Goal: Task Accomplishment & Management: Complete application form

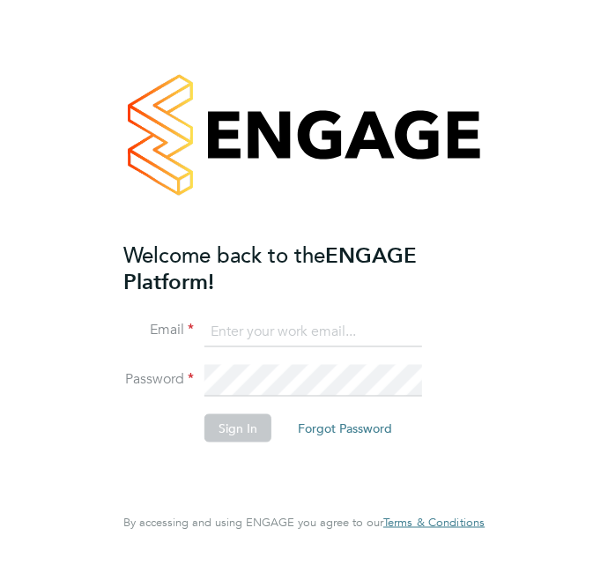
type input "cosmin.balan@bluearrow.co.uk"
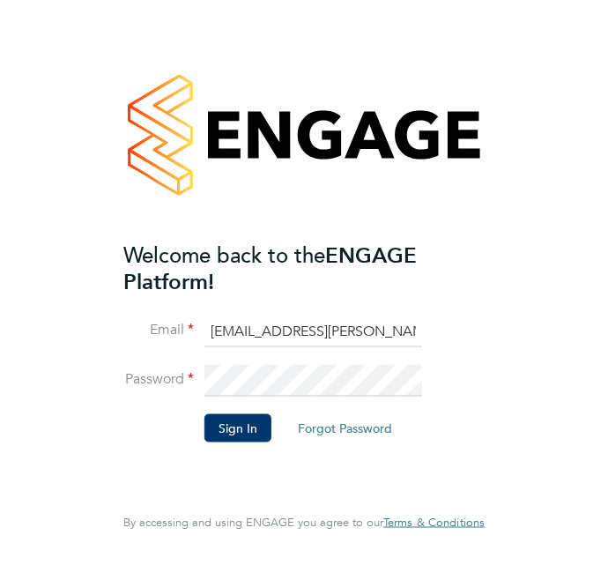
click at [217, 441] on li "Sign In Forgot Password" at bounding box center [295, 436] width 344 height 46
click at [220, 426] on button "Sign In" at bounding box center [237, 427] width 67 height 28
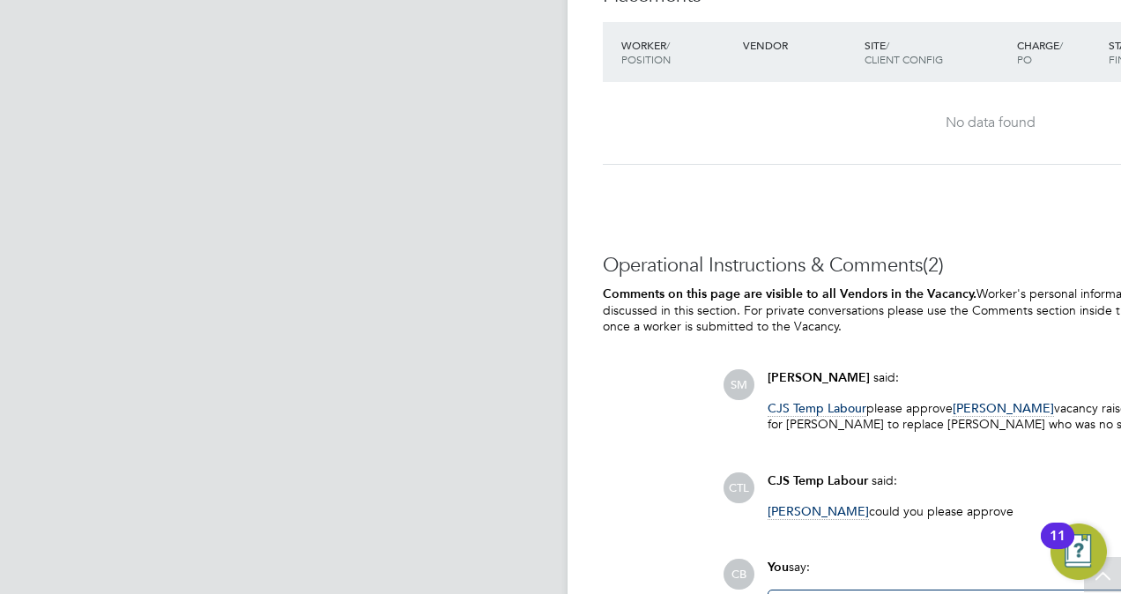
scroll to position [2203, 0]
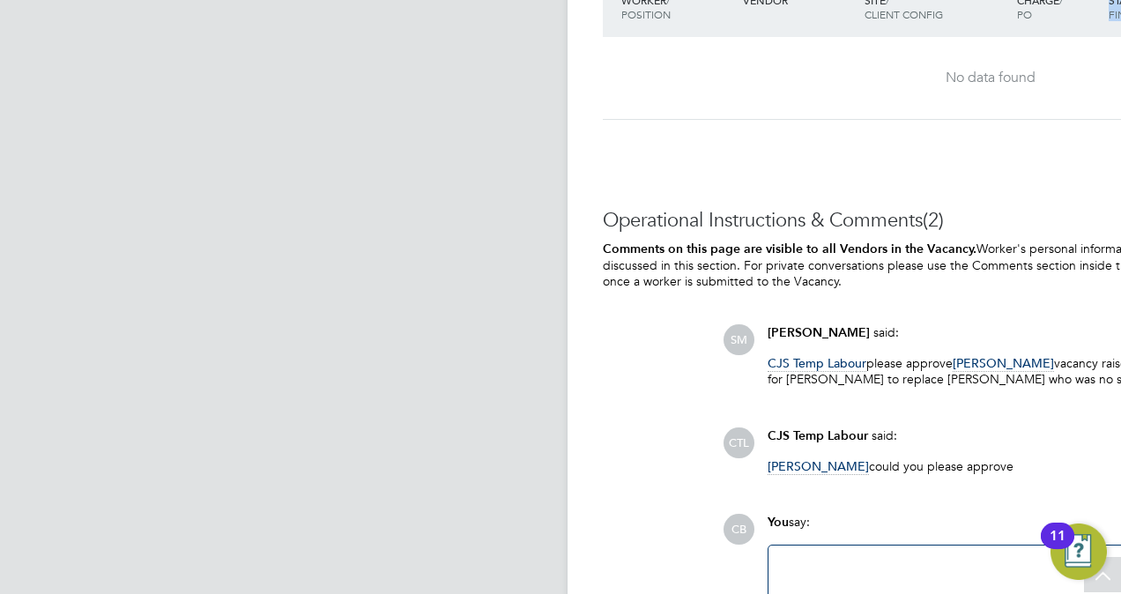
drag, startPoint x: 1026, startPoint y: 28, endPoint x: 644, endPoint y: 86, distance: 386.8
click at [607, 86] on div "Worker / Position Vendor Site / Client Config Charge / PO Start / Finish Status…" at bounding box center [990, 48] width 775 height 143
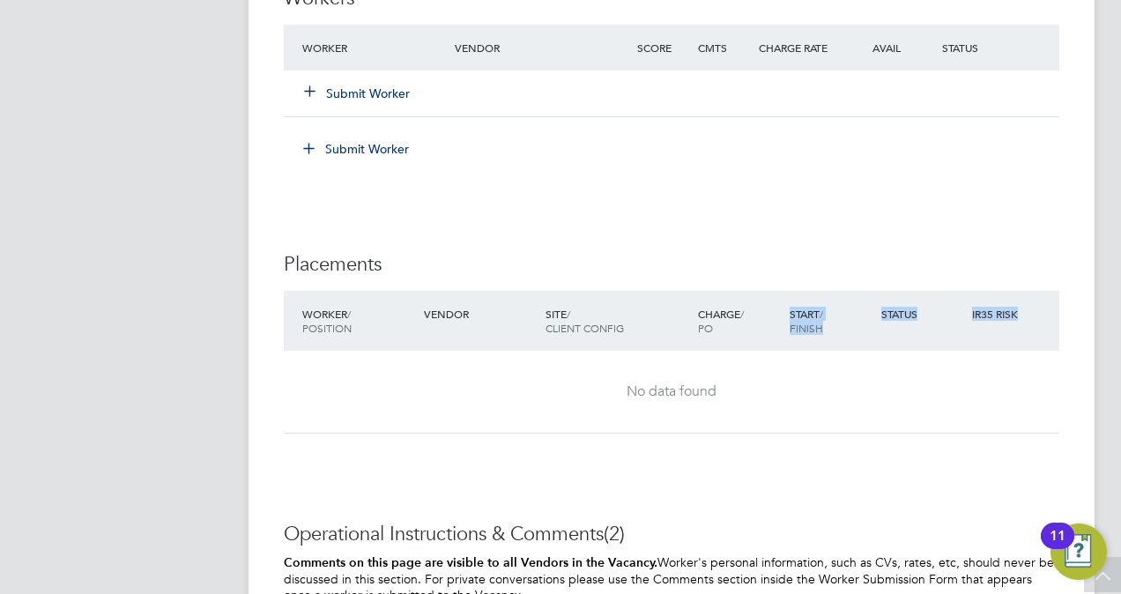
scroll to position [1762, 0]
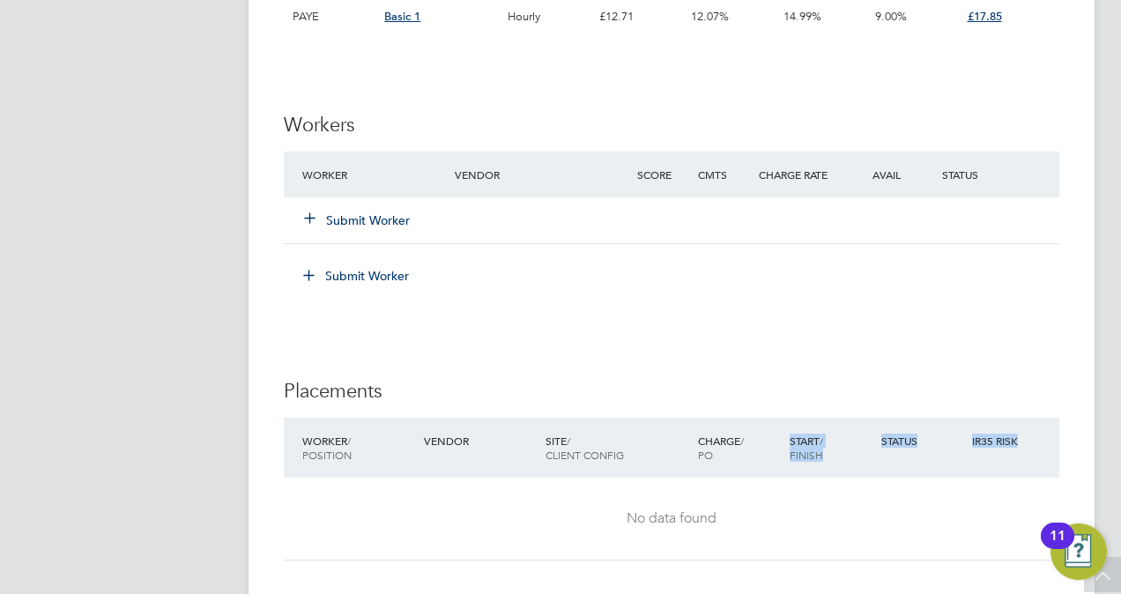
click at [303, 218] on icon at bounding box center [309, 217] width 13 height 13
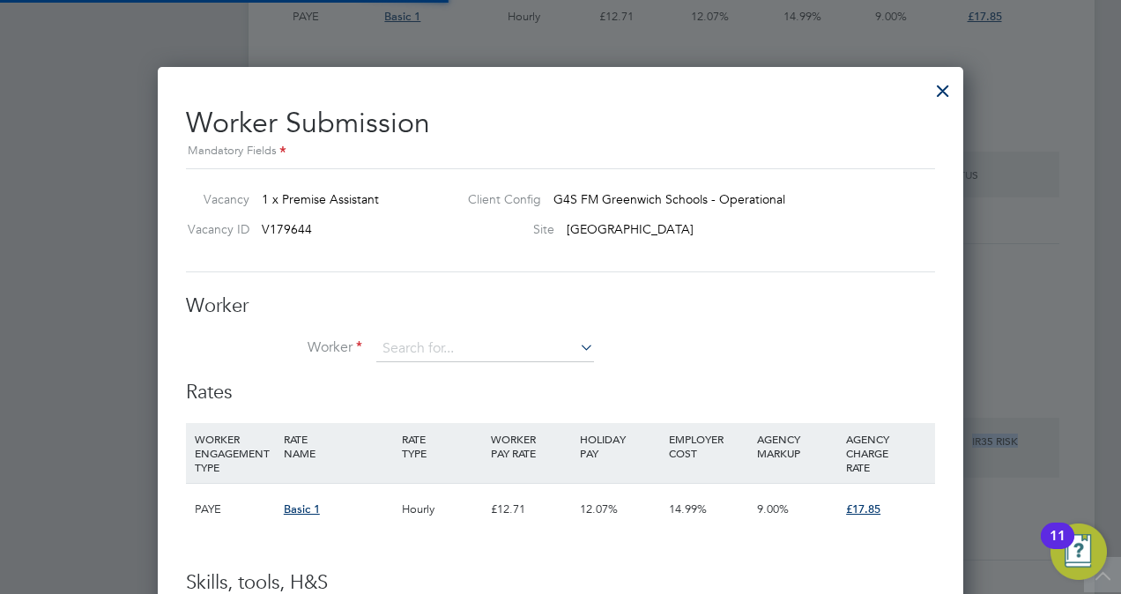
scroll to position [9, 9]
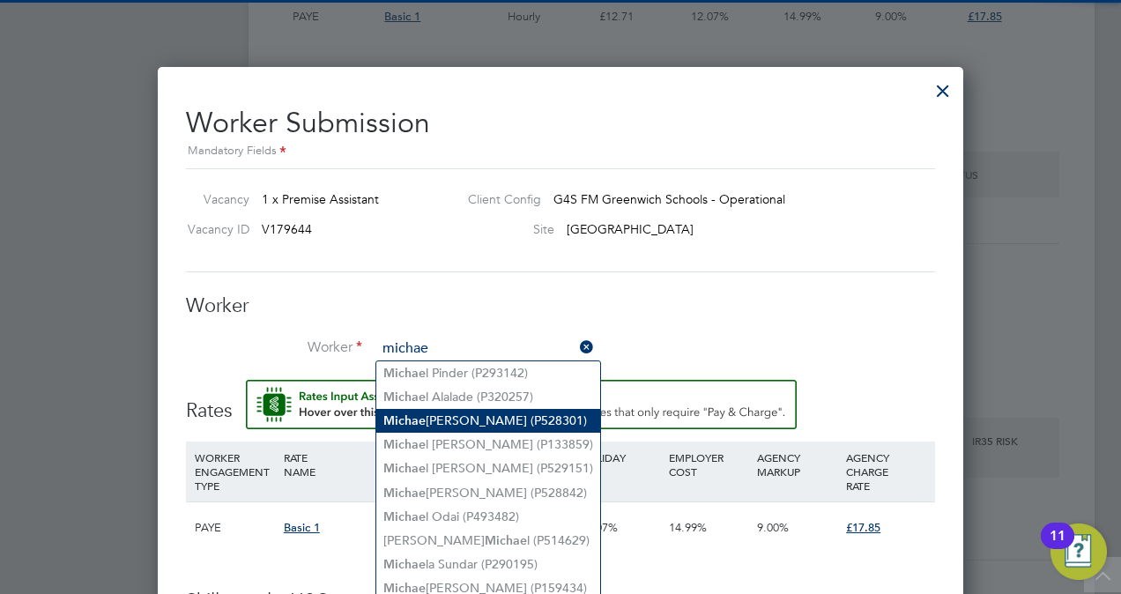
type input "michae"
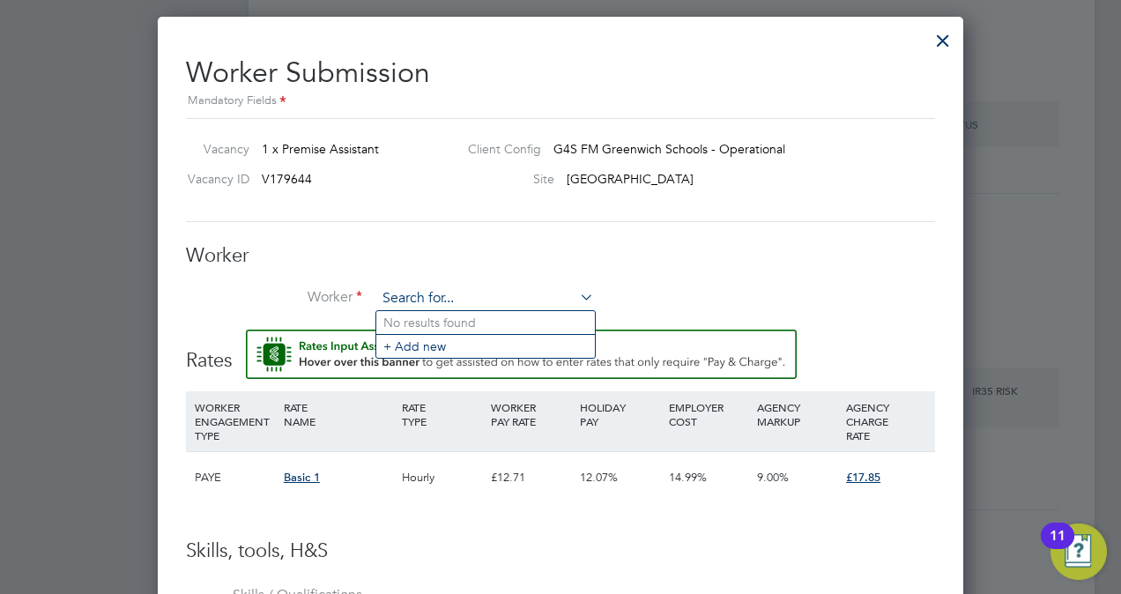
click at [419, 292] on input at bounding box center [485, 298] width 218 height 26
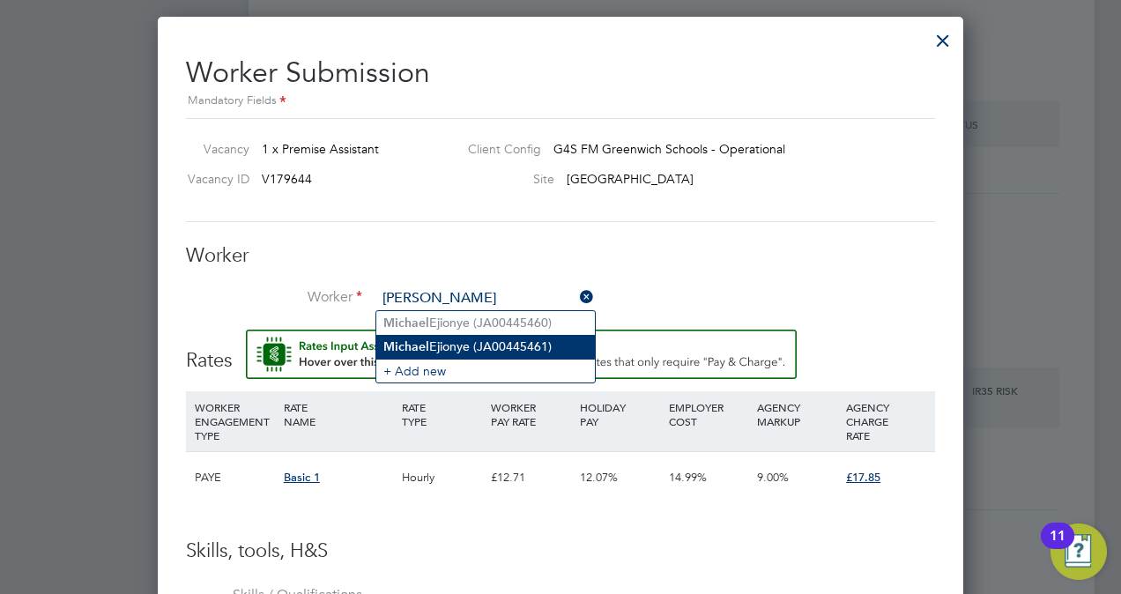
click at [487, 341] on li "Micha e l Ejionye (JA00445461)" at bounding box center [485, 347] width 218 height 24
type input "Michael Ejionye (JA00445461)"
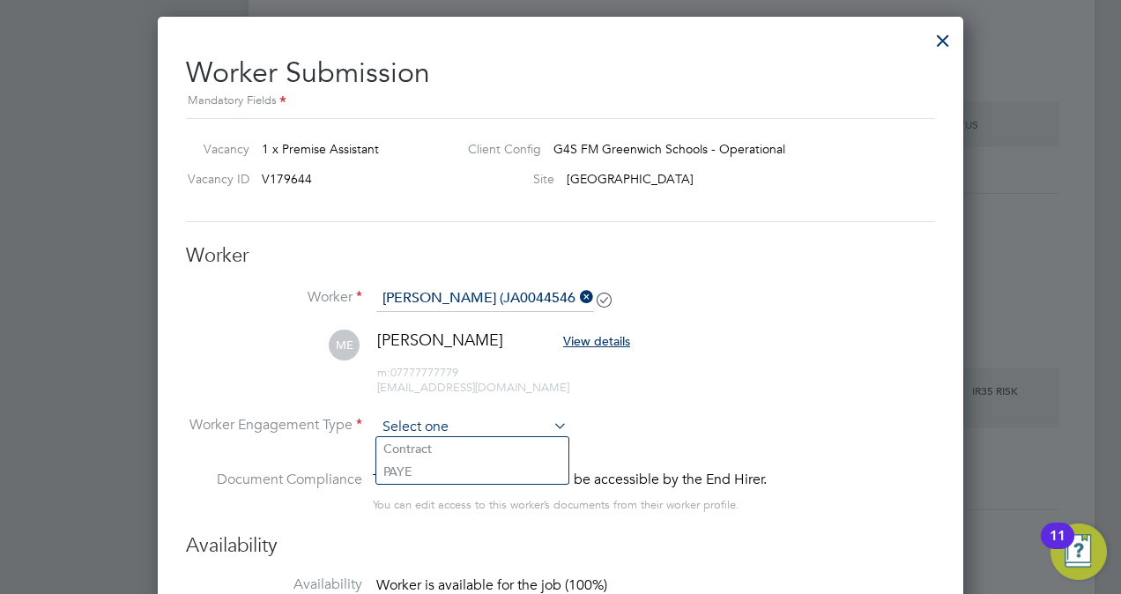
click at [494, 422] on input at bounding box center [471, 427] width 191 height 26
click at [421, 473] on li "PAYE" at bounding box center [472, 471] width 192 height 23
type input "PAYE"
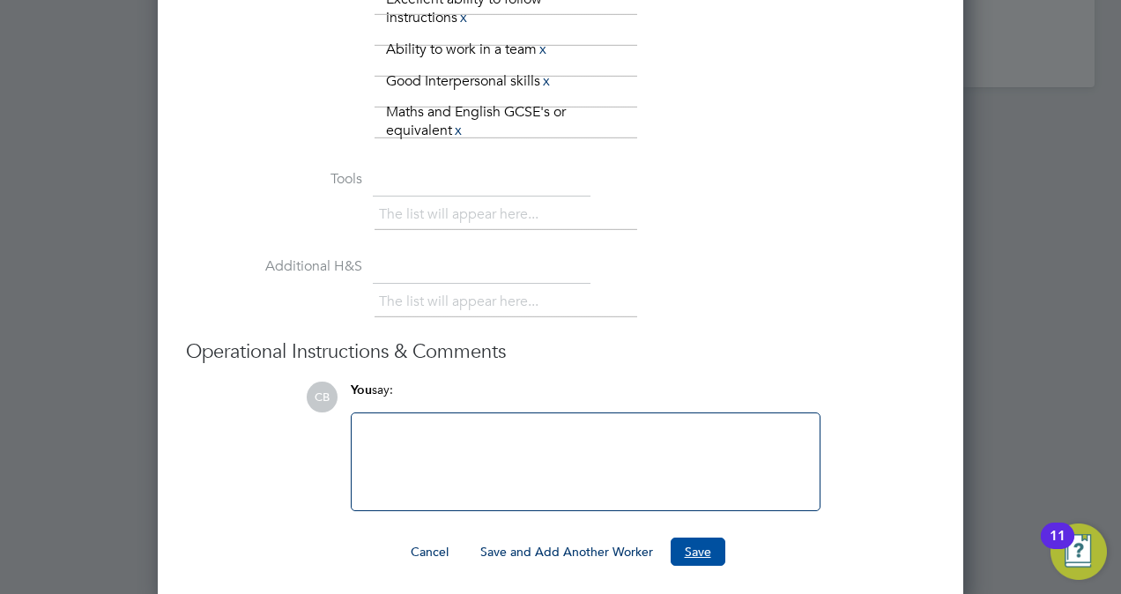
click at [607, 557] on button "Save" at bounding box center [697, 551] width 55 height 28
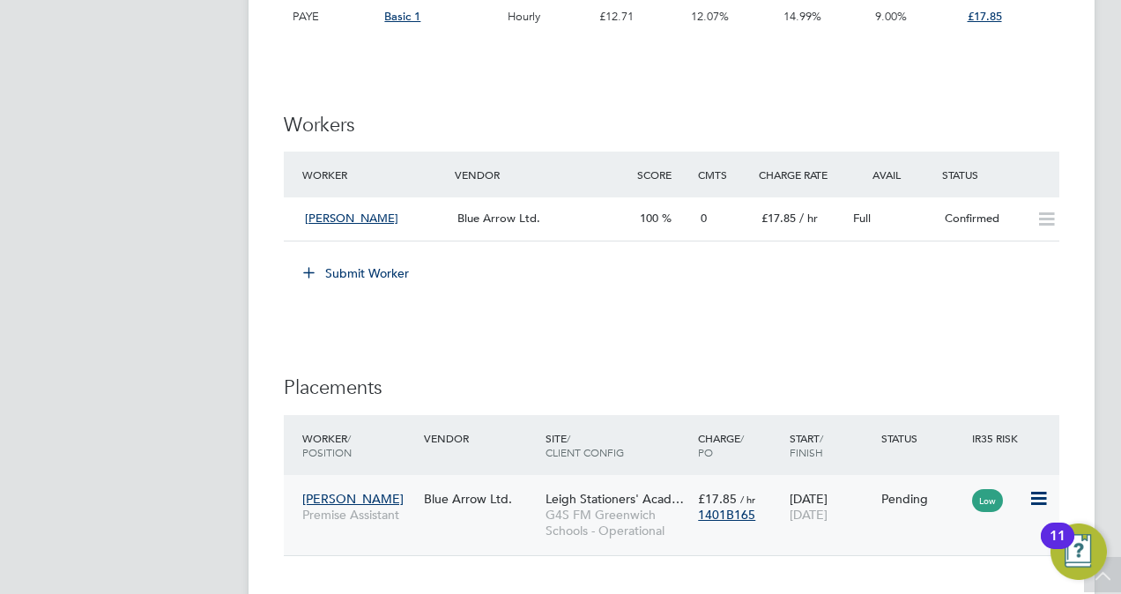
click at [607, 502] on icon at bounding box center [1037, 498] width 18 height 21
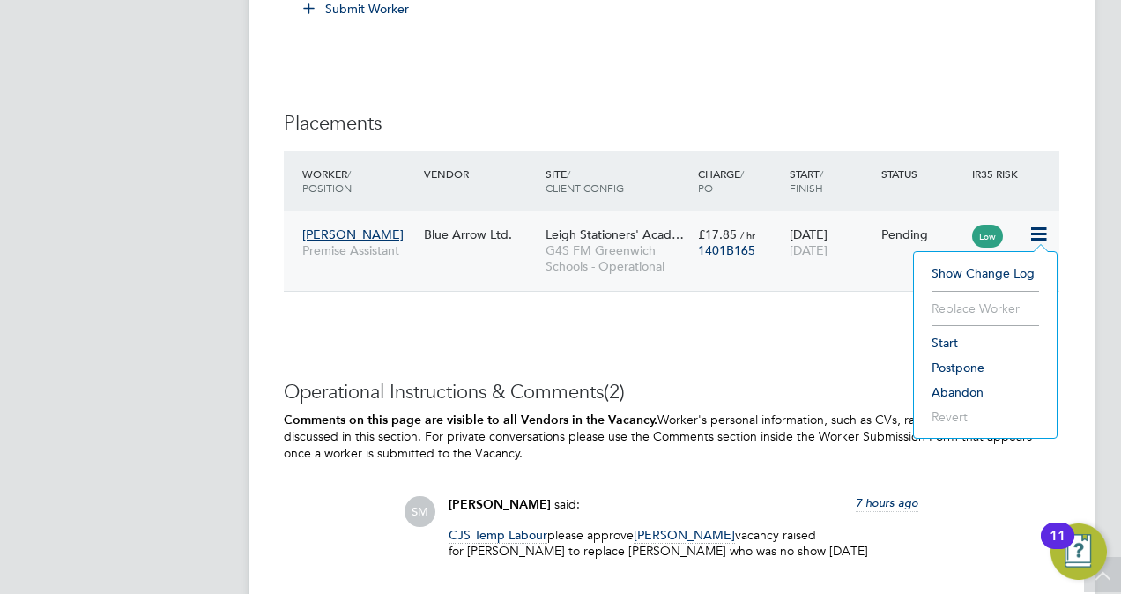
click at [607, 330] on li "Start" at bounding box center [984, 342] width 125 height 25
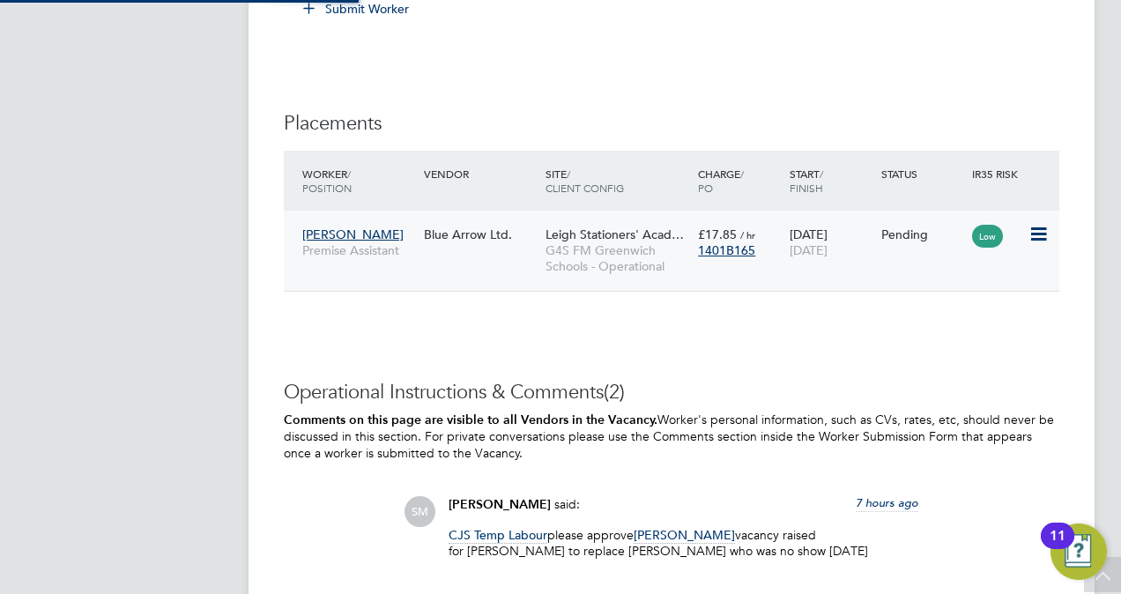
type input "Shirley Marshall"
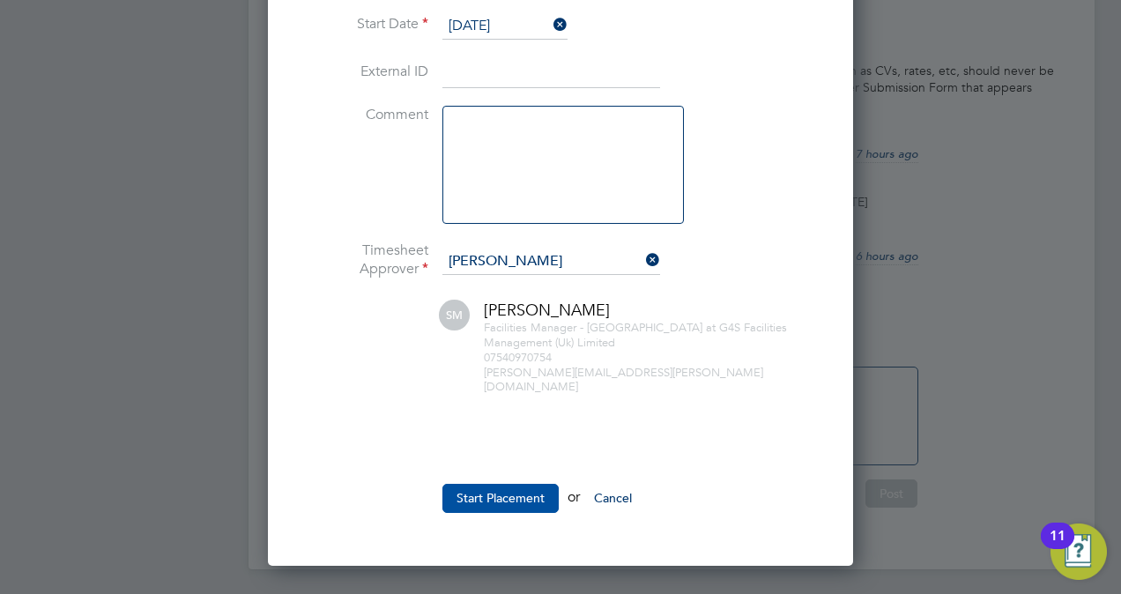
click at [499, 490] on button "Start Placement" at bounding box center [500, 498] width 116 height 28
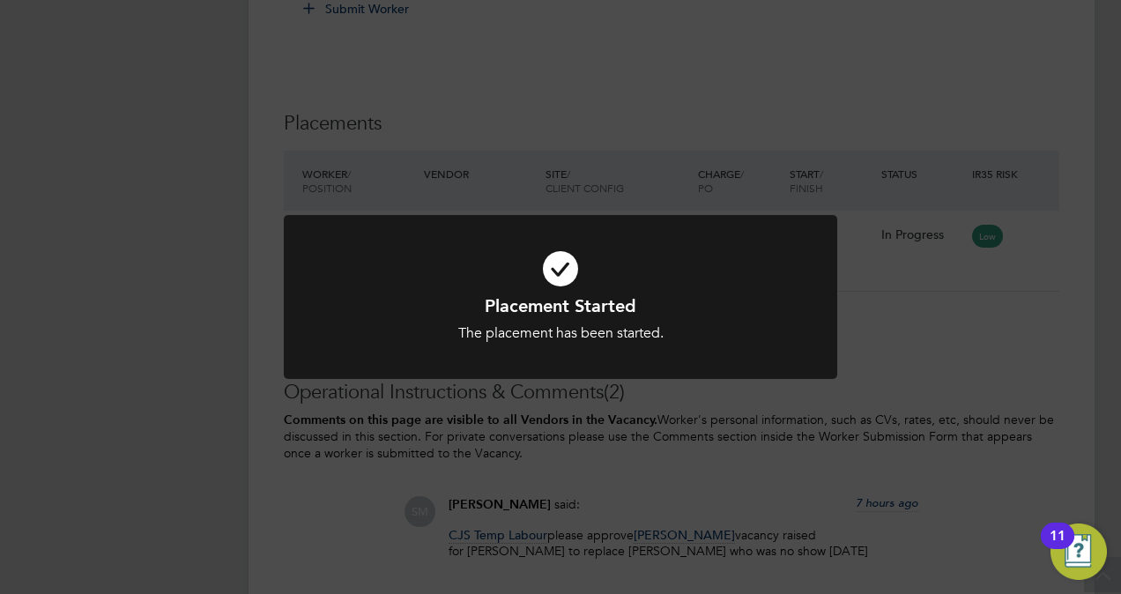
click at [607, 62] on div "Placement Started The placement has been started. Cancel Okay" at bounding box center [560, 297] width 1121 height 594
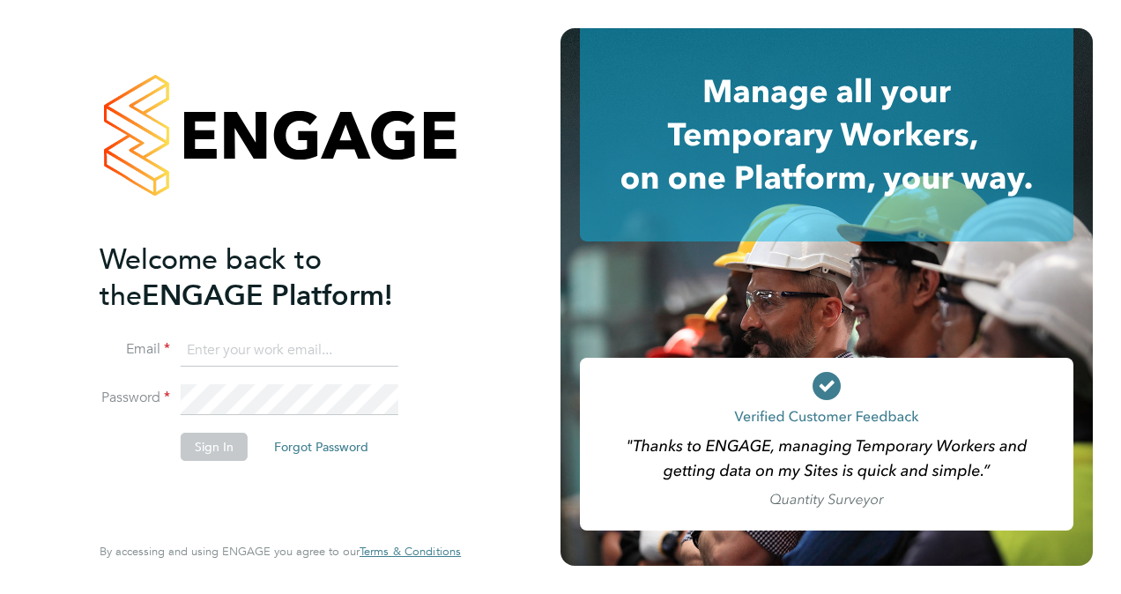
type input "cosmin.balan@bluearrow.co.uk"
click at [203, 448] on button "Sign In" at bounding box center [214, 447] width 67 height 28
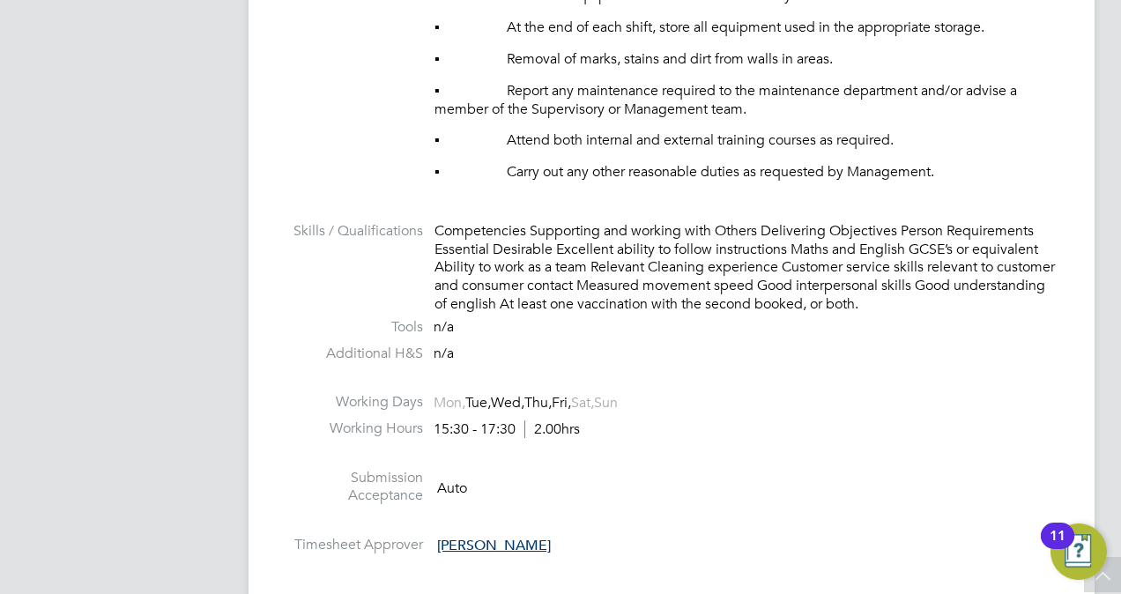
scroll to position [2026, 0]
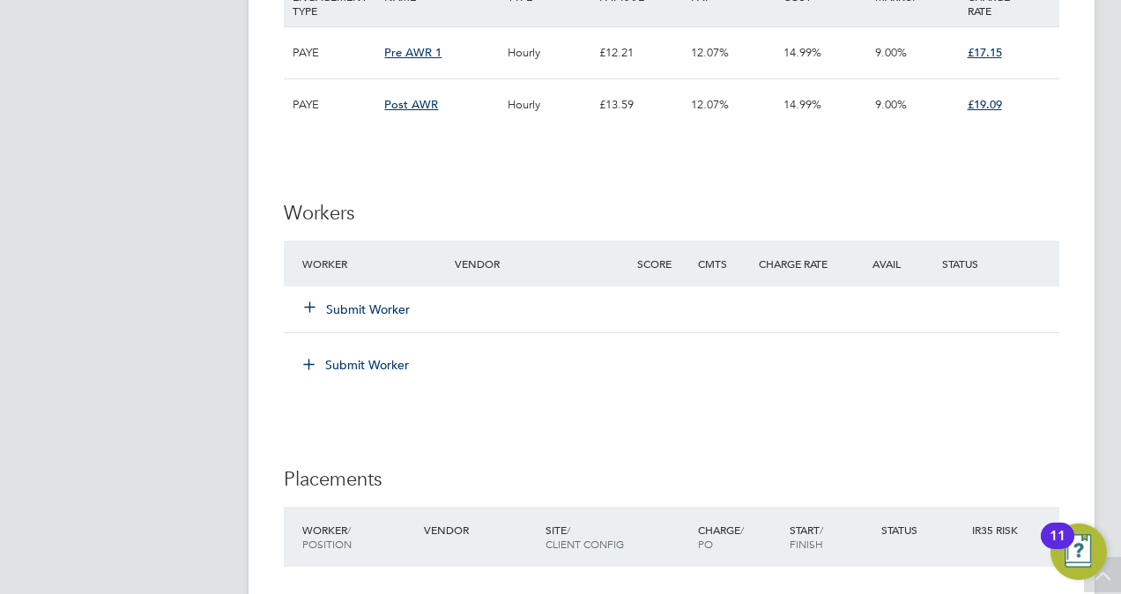
click at [310, 310] on icon at bounding box center [309, 306] width 13 height 13
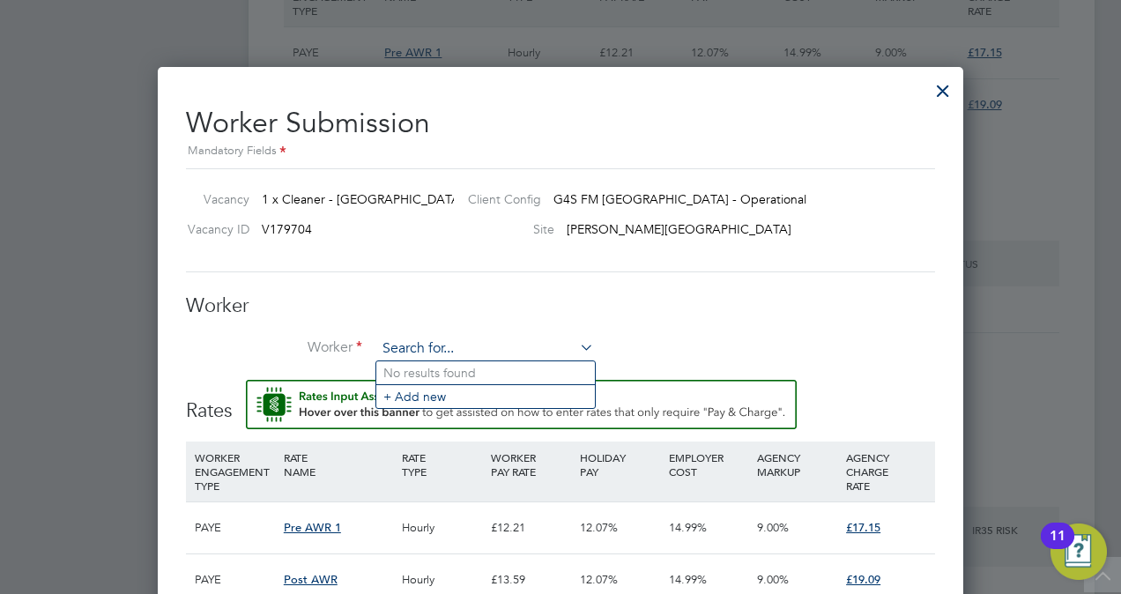
click at [413, 341] on input at bounding box center [485, 349] width 218 height 26
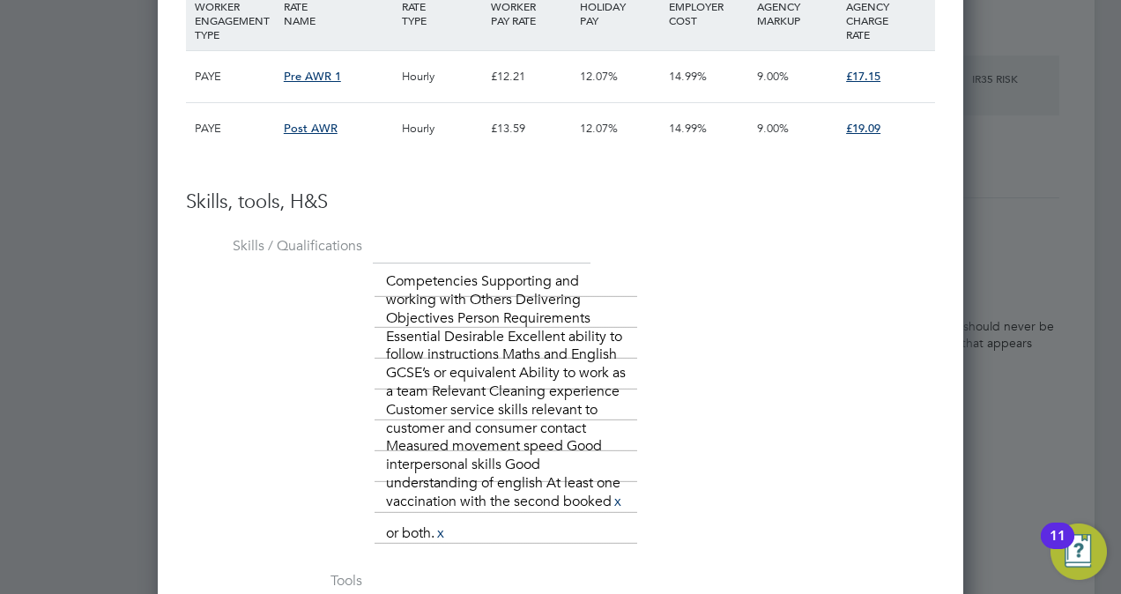
scroll to position [2197, 0]
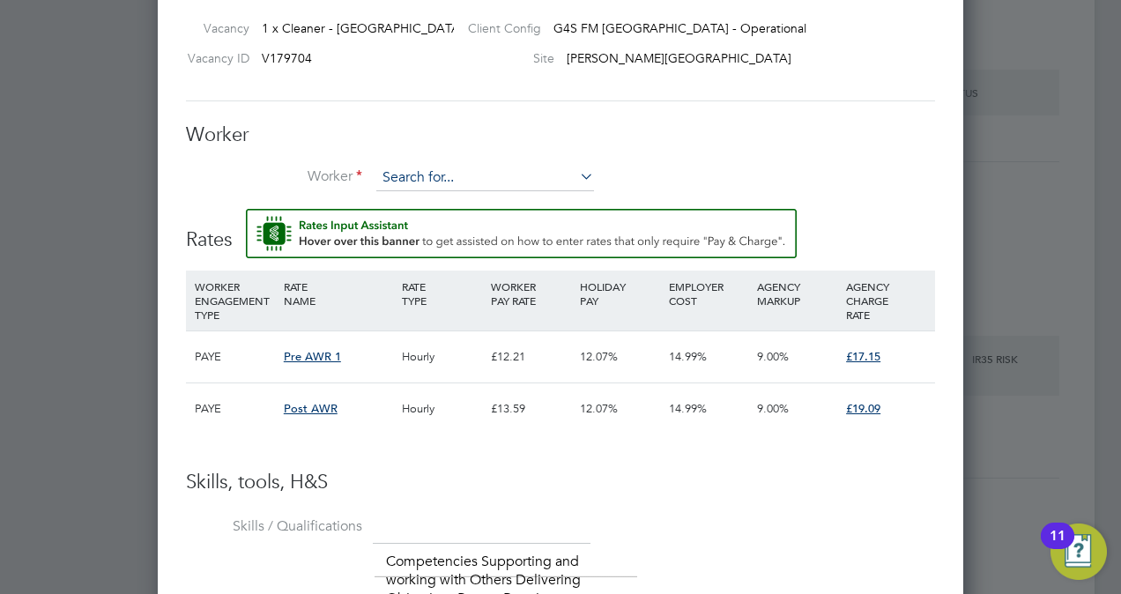
click at [406, 173] on input at bounding box center [485, 178] width 218 height 26
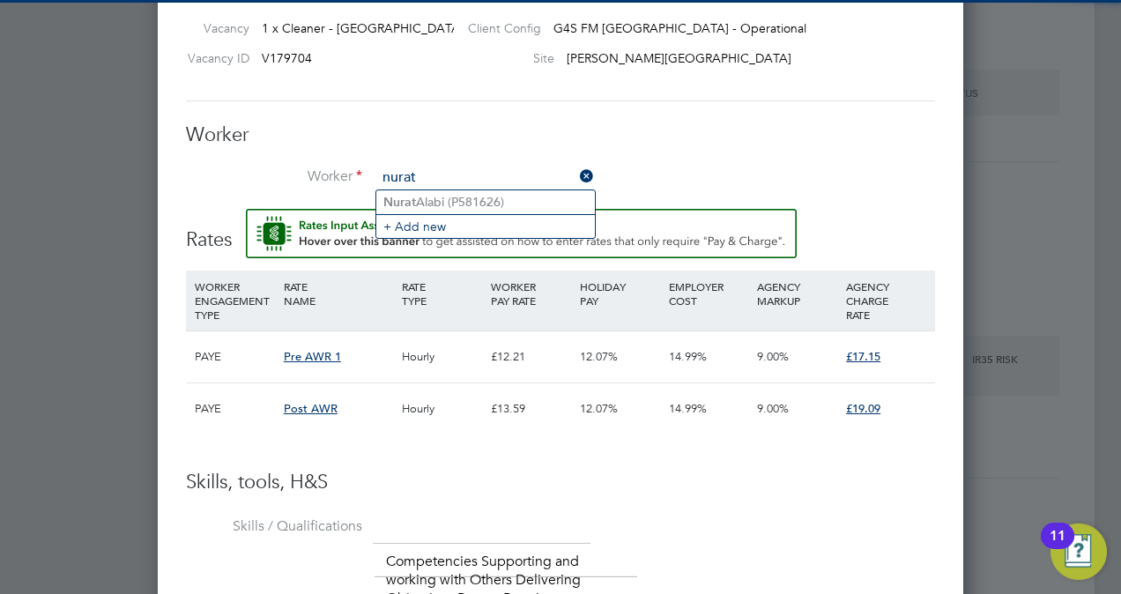
type input "nurat"
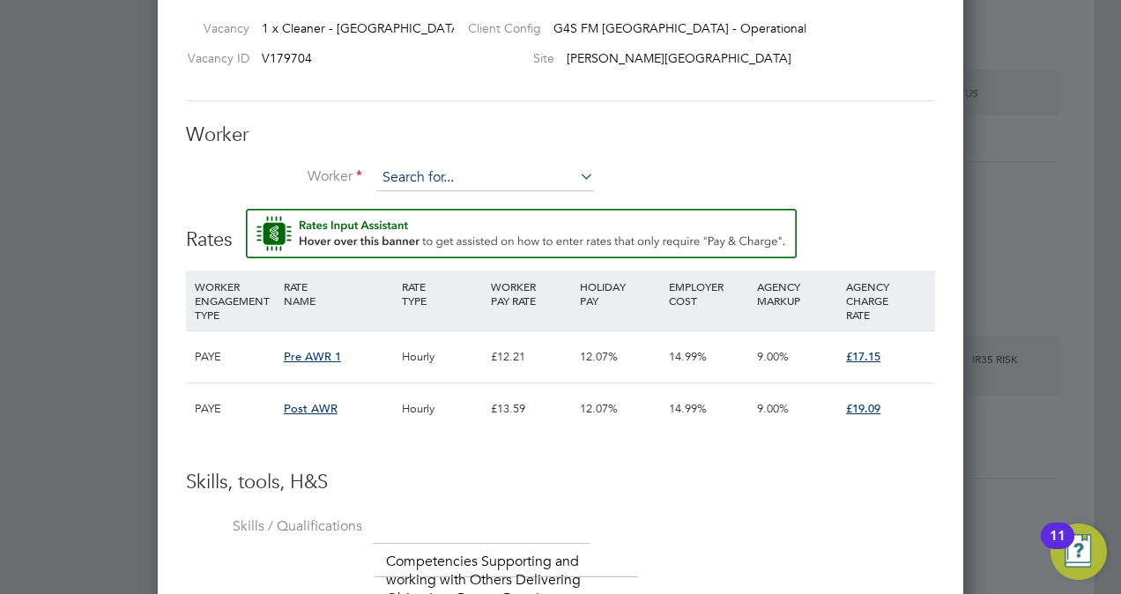
click at [418, 181] on input at bounding box center [485, 178] width 218 height 26
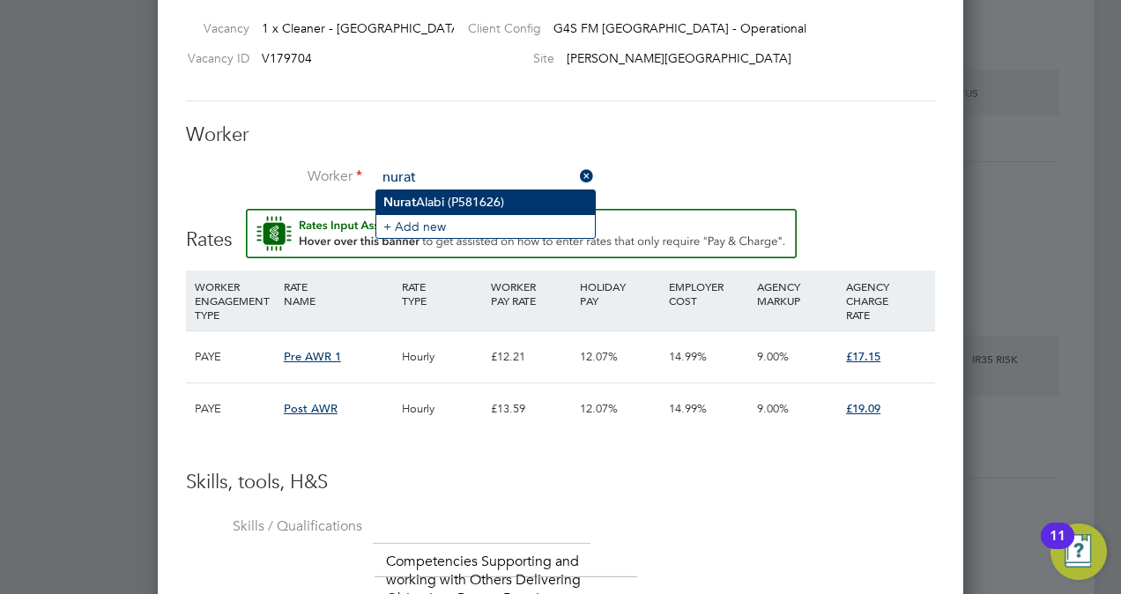
click at [441, 203] on li "[PERSON_NAME] (P581626)" at bounding box center [485, 202] width 218 height 24
type input "[PERSON_NAME] (P581626)"
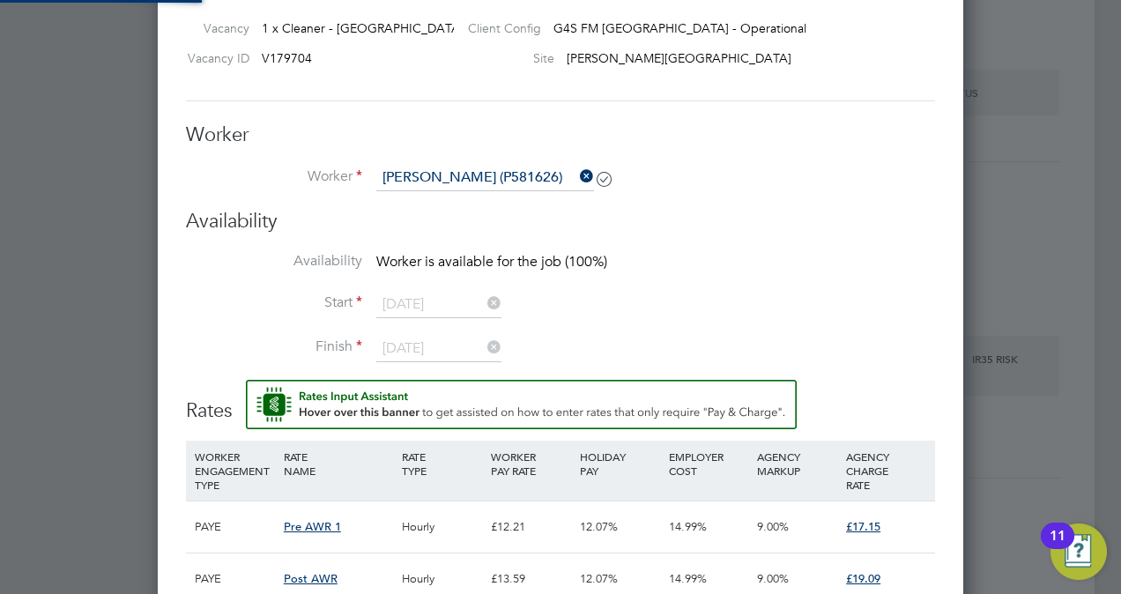
scroll to position [0, 9]
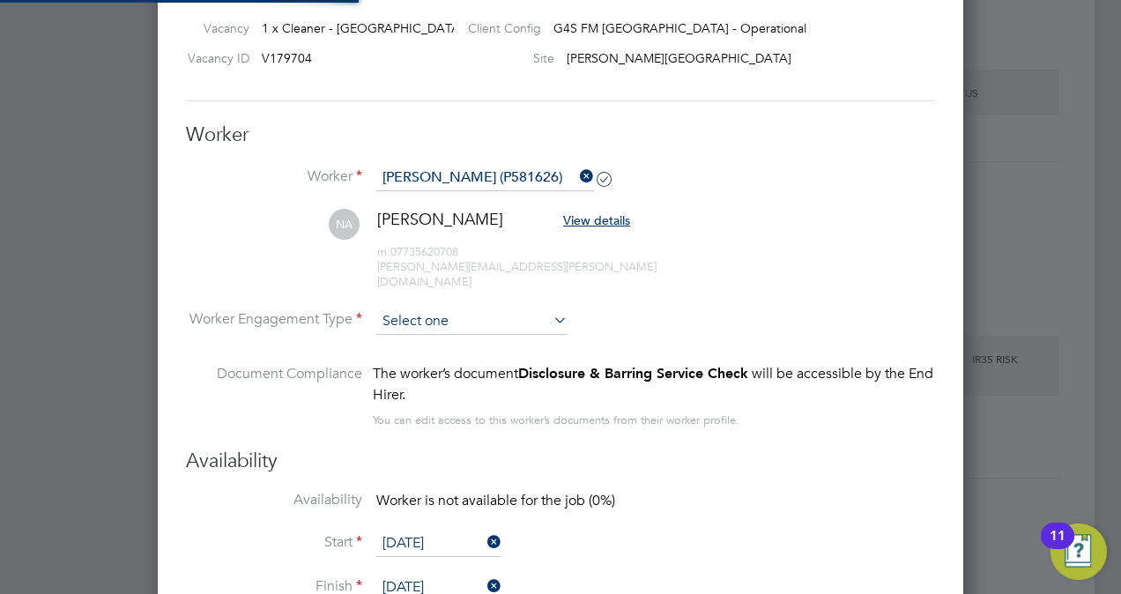
click at [492, 308] on input at bounding box center [471, 321] width 191 height 26
click at [434, 344] on li "PAYE" at bounding box center [472, 350] width 192 height 23
type input "PAYE"
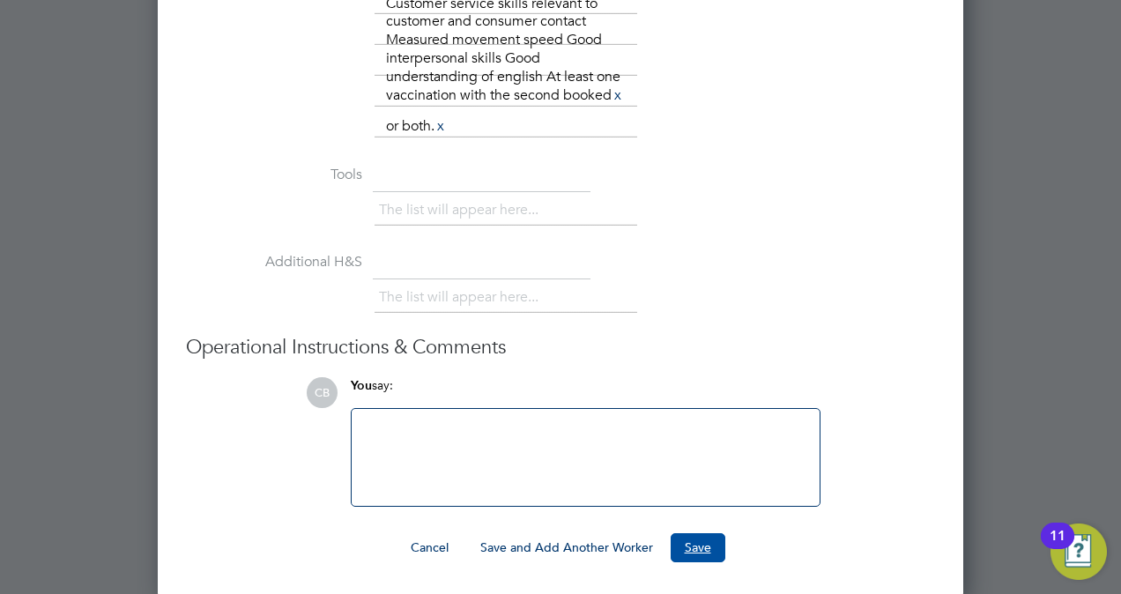
click at [689, 541] on button "Save" at bounding box center [697, 547] width 55 height 28
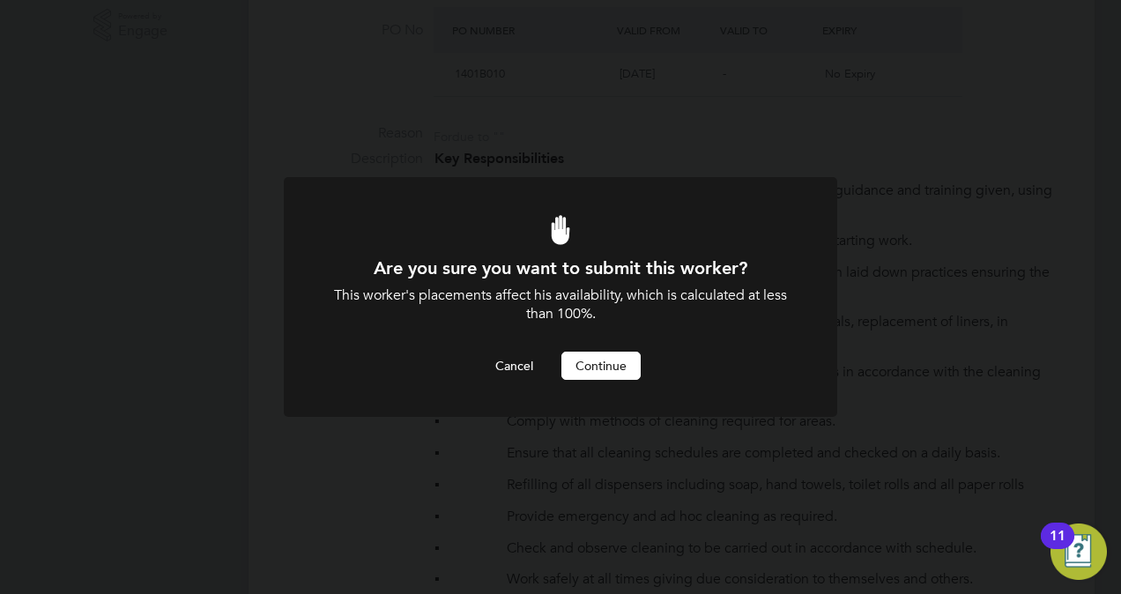
click at [606, 374] on button "Continue" at bounding box center [600, 366] width 79 height 28
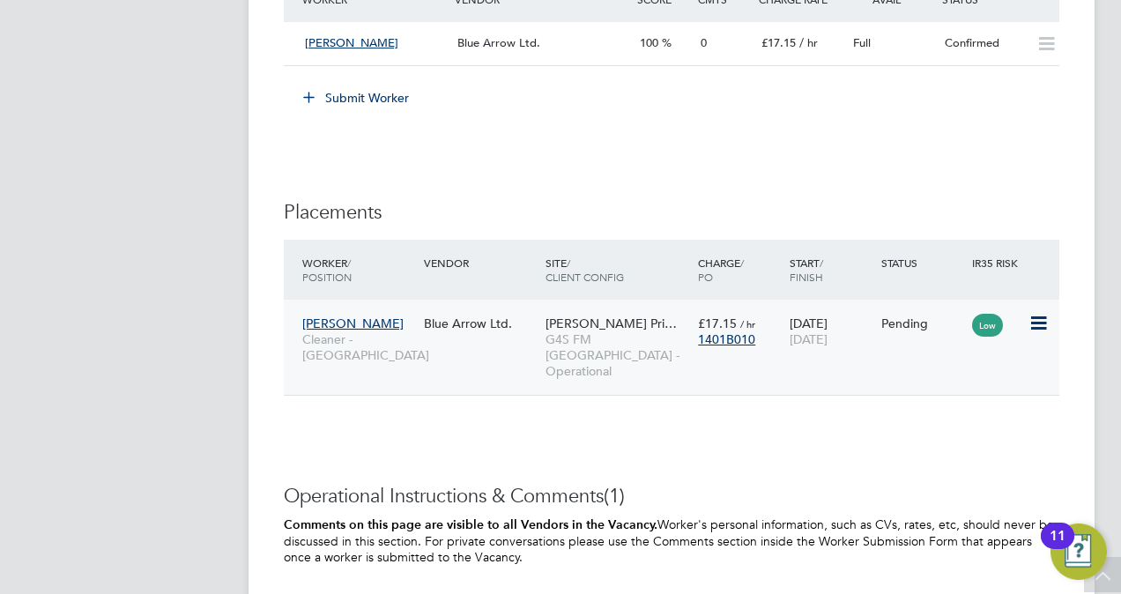
click at [1032, 316] on icon at bounding box center [1037, 323] width 18 height 21
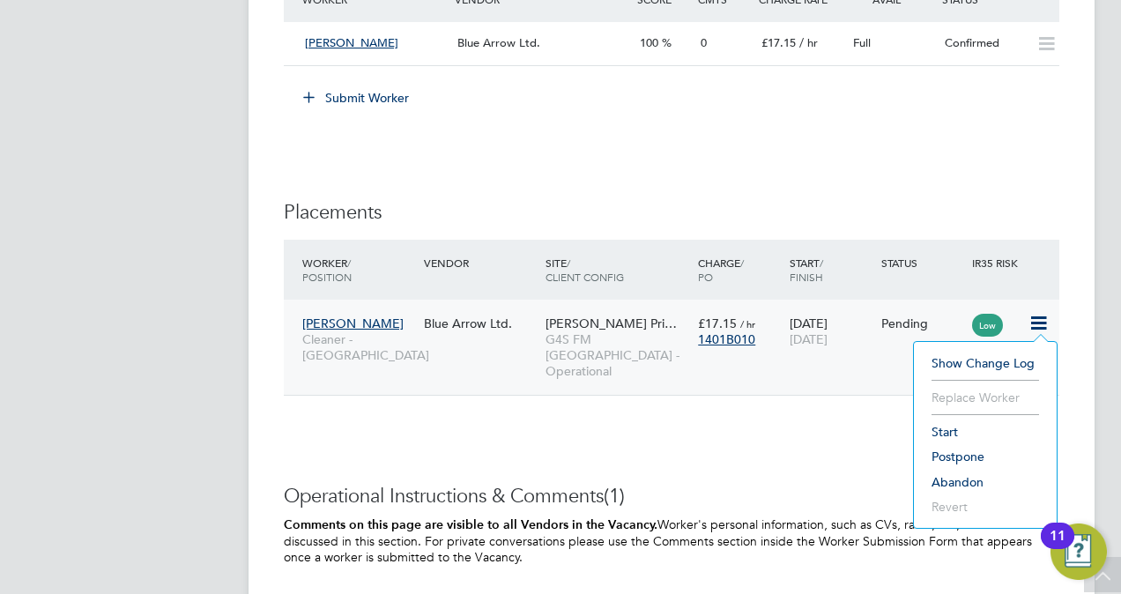
click at [944, 438] on li "Start" at bounding box center [984, 431] width 125 height 25
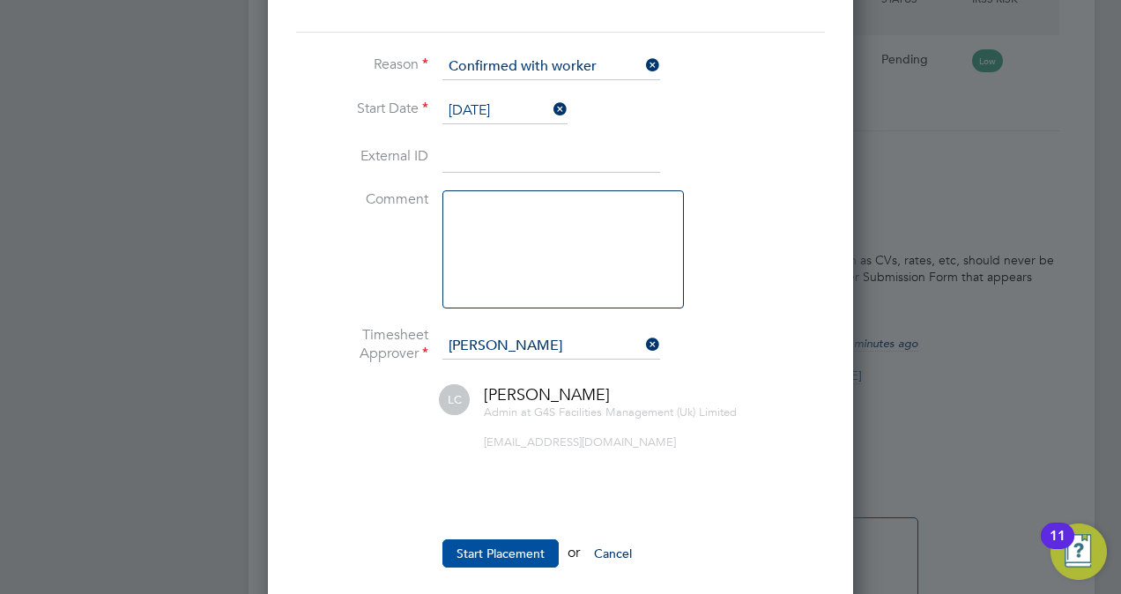
click at [491, 552] on button "Start Placement" at bounding box center [500, 553] width 116 height 28
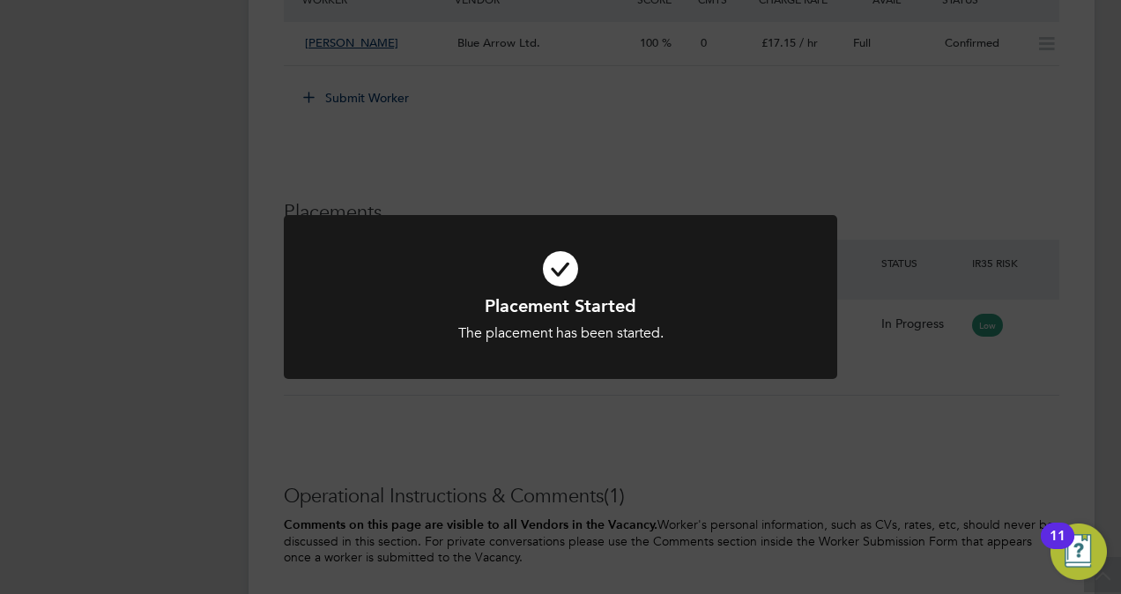
click at [830, 144] on div "Placement Started The placement has been started. Cancel Okay" at bounding box center [560, 297] width 1121 height 594
